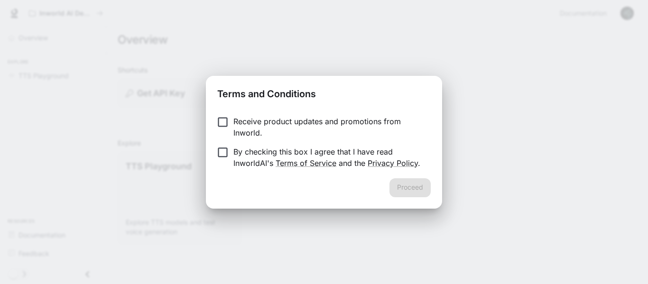
click at [301, 129] on p "Receive product updates and promotions from Inworld." at bounding box center [328, 127] width 190 height 23
click at [255, 145] on form "Receive product updates and promotions from Inworld. By checking this box I agr…" at bounding box center [324, 142] width 214 height 53
click at [252, 153] on p "By checking this box I agree that I have read InworldAI's Terms of Service and …" at bounding box center [328, 157] width 190 height 23
click at [410, 197] on button "Proceed" at bounding box center [410, 187] width 41 height 19
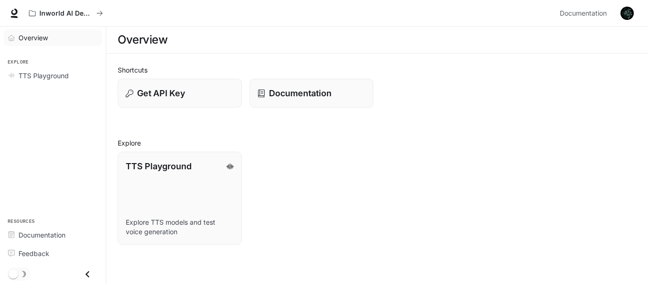
click at [44, 43] on link "Overview" at bounding box center [53, 37] width 98 height 17
click at [198, 158] on link "TTS Playground Explore TTS models and test voice generation" at bounding box center [179, 198] width 125 height 94
